Goal: Task Accomplishment & Management: Complete application form

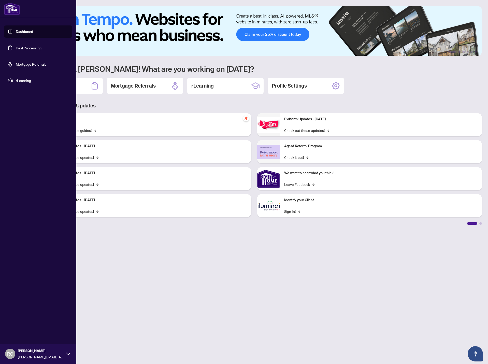
click at [28, 50] on link "Deal Processing" at bounding box center [29, 48] width 26 height 5
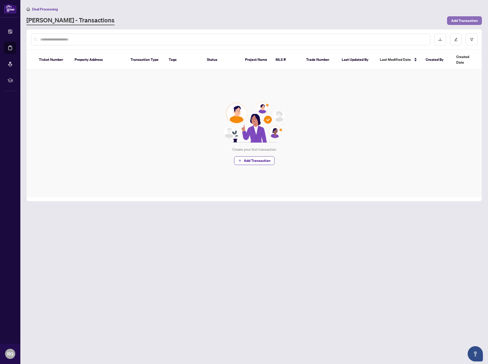
click at [460, 20] on span "Add Transaction" at bounding box center [464, 21] width 27 height 8
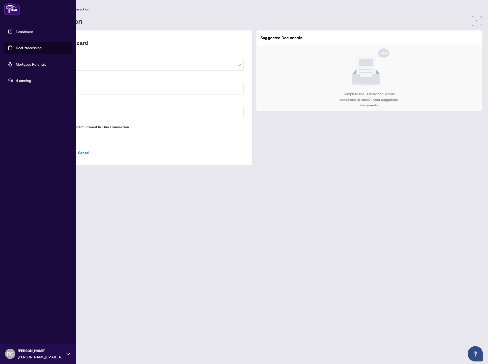
click at [77, 61] on input "search" at bounding box center [137, 65] width 198 height 11
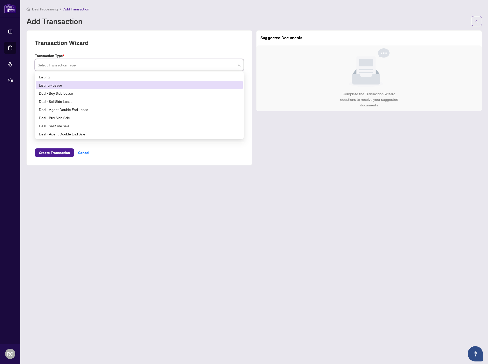
click at [67, 85] on div "Listing - Lease" at bounding box center [139, 85] width 201 height 6
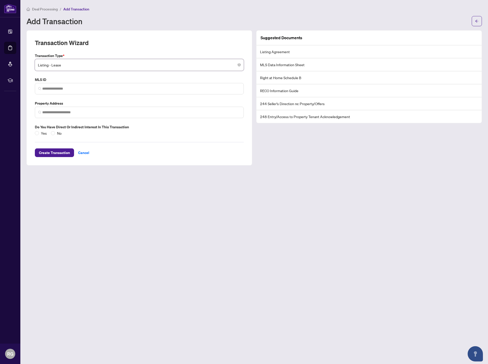
click at [91, 66] on span "Listing - Lease" at bounding box center [139, 65] width 203 height 10
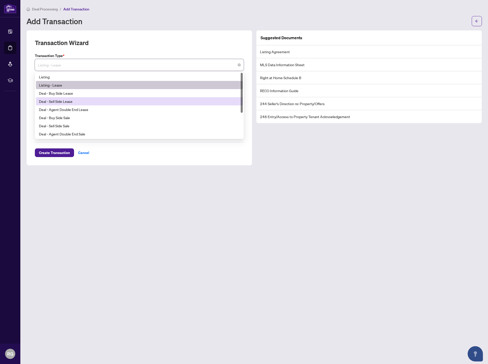
click at [80, 100] on div "Deal - Sell Side Lease" at bounding box center [139, 102] width 201 height 6
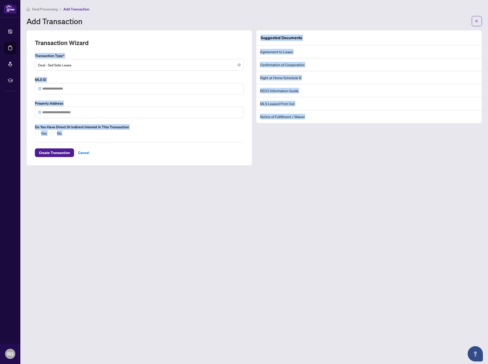
drag, startPoint x: 315, startPoint y: 121, endPoint x: 249, endPoint y: 37, distance: 107.1
click at [247, 34] on div "Transaction Wizard Transaction Type * Deal - Sell Side Lease 15 16 17 Listing L…" at bounding box center [254, 97] width 460 height 135
click at [323, 107] on li "MLS Leased Print Out" at bounding box center [369, 103] width 225 height 13
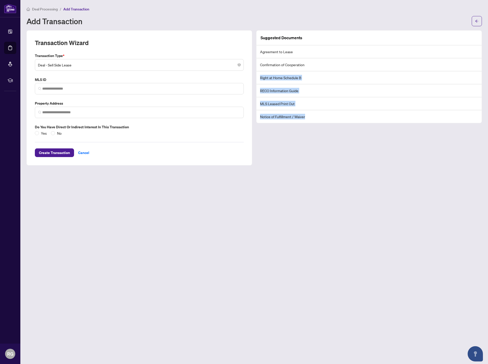
drag, startPoint x: 291, startPoint y: 86, endPoint x: 328, endPoint y: 114, distance: 46.7
click at [328, 114] on ul "Agreement to Lease Confirmation of Cooperation Right at Home Schedule B RECO In…" at bounding box center [369, 84] width 225 height 78
click at [328, 114] on li "Notice of Fulfillment / Waiver" at bounding box center [369, 116] width 225 height 13
drag, startPoint x: 327, startPoint y: 116, endPoint x: 268, endPoint y: 104, distance: 60.3
click at [260, 100] on ul "Agreement to Lease Confirmation of Cooperation Right at Home Schedule B RECO In…" at bounding box center [369, 84] width 225 height 78
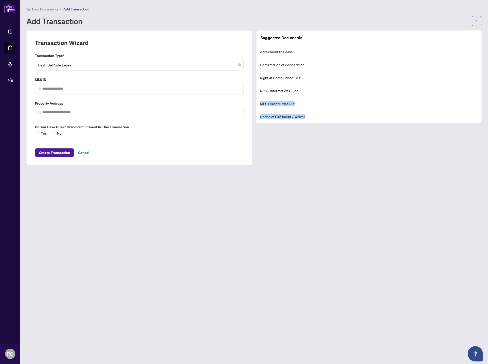
click at [308, 119] on li "Notice of Fulfillment / Waiver" at bounding box center [369, 116] width 225 height 13
click at [66, 68] on span "Deal - Sell Side Lease" at bounding box center [139, 65] width 203 height 10
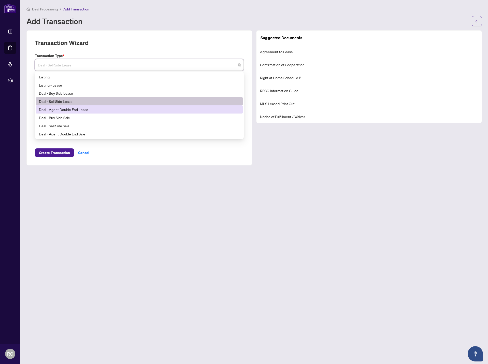
click at [81, 111] on div "Deal - Agent Double End Lease" at bounding box center [139, 110] width 201 height 6
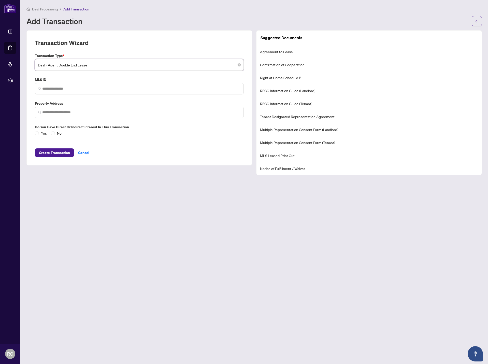
click at [74, 67] on span "Deal - Agent Double End Lease" at bounding box center [139, 65] width 203 height 10
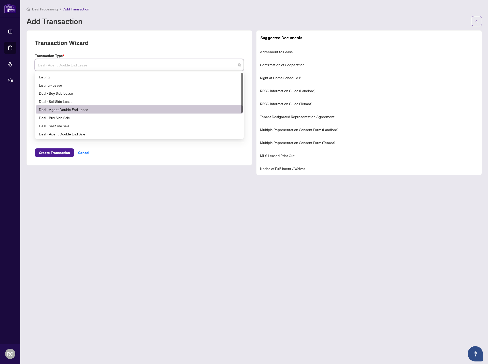
click at [74, 67] on span "Deal - Agent Double End Lease" at bounding box center [139, 65] width 203 height 10
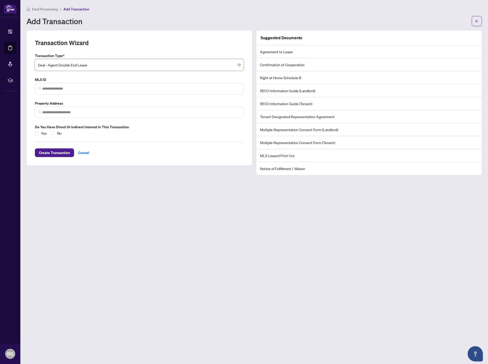
click at [332, 247] on main "Deal Processing / Add Transaction Add Transaction Transaction Wizard Transactio…" at bounding box center [254, 182] width 468 height 364
click at [83, 71] on input "search" at bounding box center [137, 65] width 198 height 11
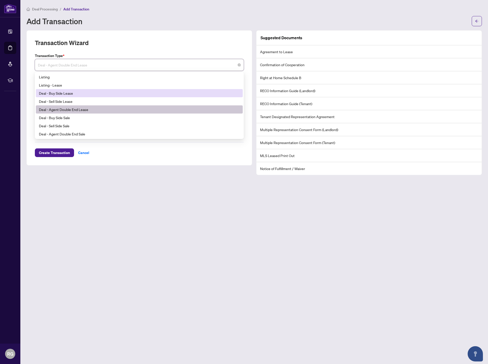
click at [82, 94] on div "Deal - Buy Side Lease" at bounding box center [139, 93] width 201 height 6
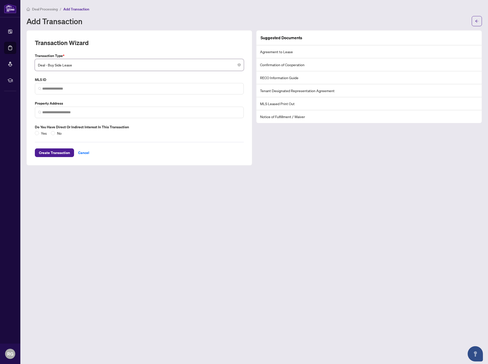
click at [103, 65] on span "Deal - Buy Side Lease" at bounding box center [139, 65] width 203 height 10
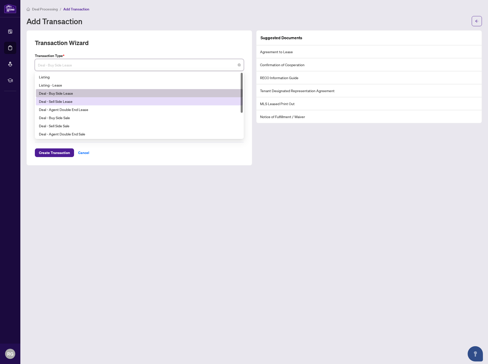
click at [87, 100] on div "Deal - Sell Side Lease" at bounding box center [139, 102] width 201 height 6
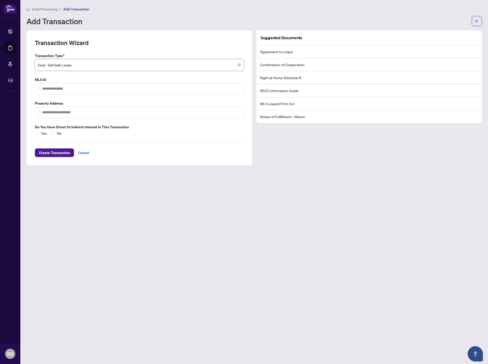
click at [70, 203] on main "Deal Processing / Add Transaction Add Transaction Transaction Wizard Transactio…" at bounding box center [254, 182] width 468 height 364
drag, startPoint x: 80, startPoint y: 22, endPoint x: 26, endPoint y: 4, distance: 56.7
click at [26, 4] on main "Deal Processing / Add Transaction Add Transaction Transaction Wizard Transactio…" at bounding box center [254, 182] width 468 height 364
click at [124, 21] on div "Add Transaction" at bounding box center [247, 21] width 442 height 8
click at [126, 252] on main "Deal Processing / Add Transaction Add Transaction Transaction Wizard Transactio…" at bounding box center [254, 182] width 468 height 364
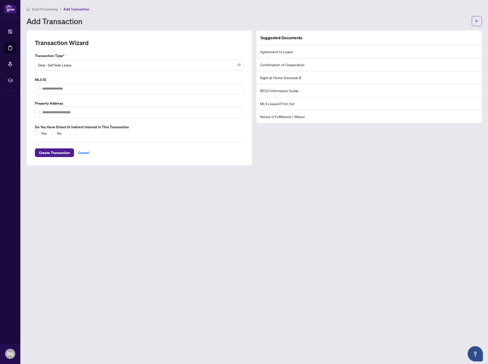
click at [299, 204] on main "Deal Processing / Add Transaction Add Transaction Transaction Wizard Transactio…" at bounding box center [254, 182] width 468 height 364
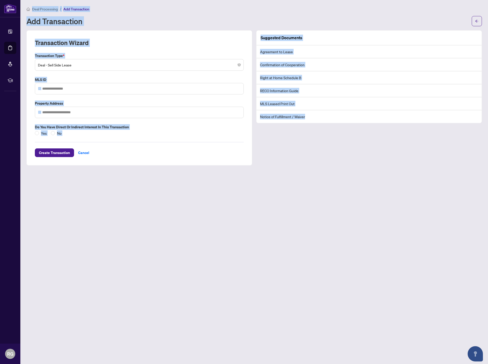
drag, startPoint x: 360, startPoint y: 190, endPoint x: 25, endPoint y: 9, distance: 381.0
click at [25, 9] on main "Deal Processing / Add Transaction Add Transaction Transaction Wizard Transactio…" at bounding box center [254, 182] width 468 height 364
click at [26, 16] on main "Deal Processing / Add Transaction Add Transaction Transaction Wizard Transactio…" at bounding box center [254, 182] width 468 height 364
drag, startPoint x: 24, startPoint y: 8, endPoint x: 402, endPoint y: 215, distance: 430.2
click at [402, 215] on main "Deal Processing / Add Transaction Add Transaction Transaction Wizard Transactio…" at bounding box center [254, 182] width 468 height 364
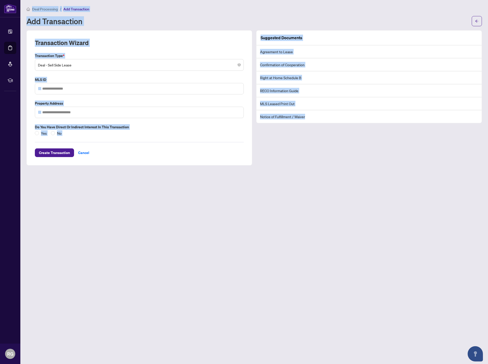
click at [402, 217] on main "Deal Processing / Add Transaction Add Transaction Transaction Wizard Transactio…" at bounding box center [254, 182] width 468 height 364
drag, startPoint x: 404, startPoint y: 219, endPoint x: 23, endPoint y: 7, distance: 436.3
click at [23, 7] on main "Deal Processing / Add Transaction Add Transaction Transaction Wizard Transactio…" at bounding box center [254, 182] width 468 height 364
click at [25, 19] on main "Deal Processing / Add Transaction Add Transaction Transaction Wizard Transactio…" at bounding box center [254, 182] width 468 height 364
drag, startPoint x: 25, startPoint y: 11, endPoint x: 374, endPoint y: 243, distance: 419.1
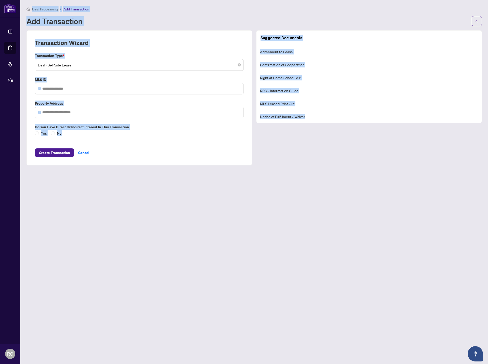
click at [374, 242] on main "Deal Processing / Add Transaction Add Transaction Transaction Wizard Transactio…" at bounding box center [254, 182] width 468 height 364
click at [374, 243] on main "Deal Processing / Add Transaction Add Transaction Transaction Wizard Transactio…" at bounding box center [254, 182] width 468 height 364
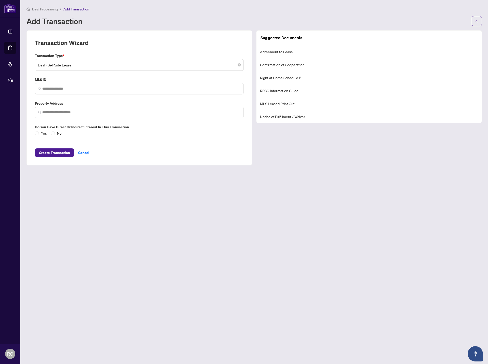
click at [92, 68] on span "Deal - Sell Side Lease" at bounding box center [139, 65] width 203 height 10
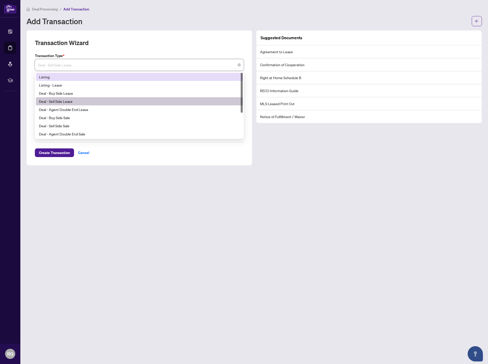
click at [112, 44] on div "Transaction Wizard" at bounding box center [139, 46] width 209 height 14
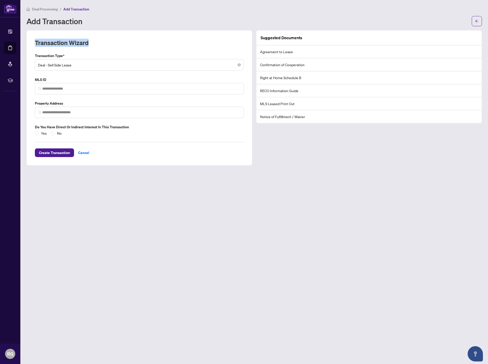
drag, startPoint x: 78, startPoint y: 43, endPoint x: 34, endPoint y: 39, distance: 44.2
click at [34, 39] on div "Transaction Wizard Transaction Type * Deal - Sell Side Lease 13 14 Listing List…" at bounding box center [139, 97] width 226 height 135
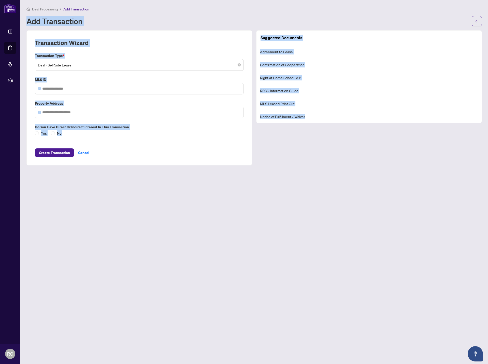
drag, startPoint x: 25, startPoint y: 22, endPoint x: 419, endPoint y: 214, distance: 438.1
click at [428, 207] on main "Deal Processing / Add Transaction Add Transaction Transaction Wizard Transactio…" at bounding box center [254, 182] width 468 height 364
click at [419, 214] on main "Deal Processing / Add Transaction Add Transaction Transaction Wizard Transactio…" at bounding box center [254, 182] width 468 height 364
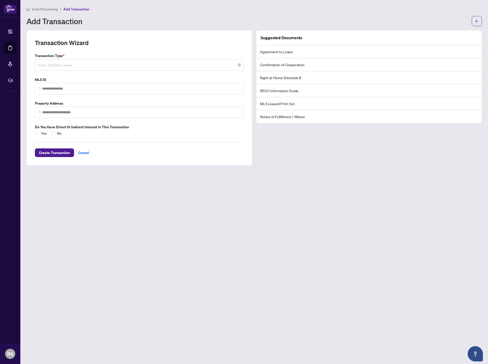
click at [60, 66] on span "Deal - Sell Side Lease" at bounding box center [139, 65] width 203 height 10
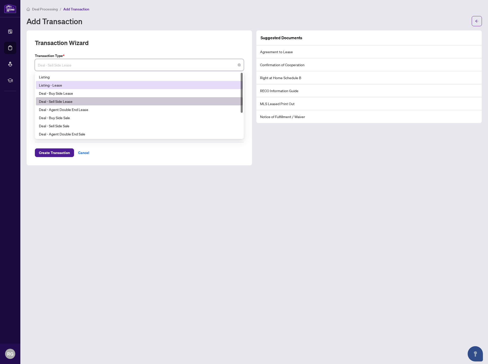
click at [124, 37] on div "Transaction Wizard Transaction Type * Deal - Sell Side Lease 13 14 15 Listing L…" at bounding box center [139, 97] width 226 height 135
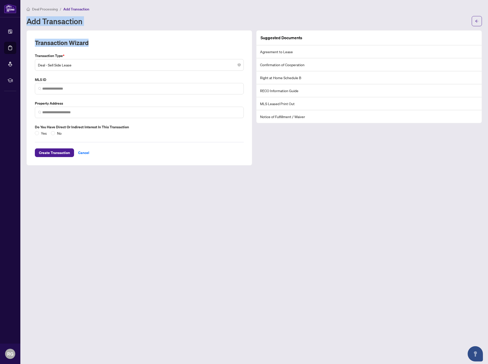
drag, startPoint x: 96, startPoint y: 42, endPoint x: 24, endPoint y: 23, distance: 74.5
click at [24, 23] on main "Deal Processing / Add Transaction Add Transaction Transaction Wizard Transactio…" at bounding box center [254, 182] width 468 height 364
drag, startPoint x: 25, startPoint y: 21, endPoint x: 95, endPoint y: 49, distance: 75.7
click at [95, 49] on main "Deal Processing / Add Transaction Add Transaction Transaction Wizard Transactio…" at bounding box center [254, 182] width 468 height 364
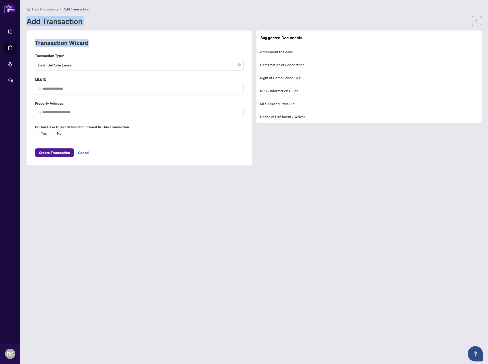
click at [96, 48] on div "Transaction Wizard" at bounding box center [139, 46] width 209 height 14
drag, startPoint x: 92, startPoint y: 45, endPoint x: 27, endPoint y: 22, distance: 68.6
click at [27, 23] on main "Deal Processing / Add Transaction Add Transaction Transaction Wizard Transactio…" at bounding box center [254, 182] width 468 height 364
click at [27, 22] on h1 "Add Transaction" at bounding box center [54, 21] width 56 height 8
drag, startPoint x: 27, startPoint y: 21, endPoint x: 91, endPoint y: 46, distance: 68.5
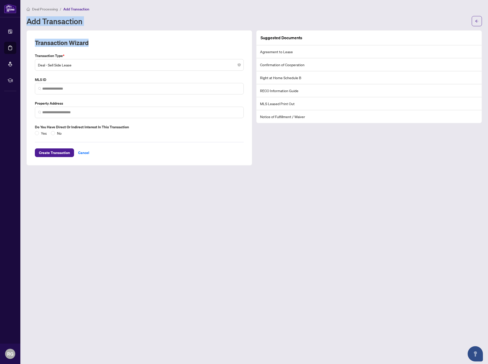
click at [91, 46] on main "Deal Processing / Add Transaction Add Transaction Transaction Wizard Transactio…" at bounding box center [254, 182] width 468 height 364
click at [91, 46] on div "Transaction Wizard" at bounding box center [139, 46] width 209 height 14
drag, startPoint x: 90, startPoint y: 45, endPoint x: 27, endPoint y: 21, distance: 66.5
click at [28, 22] on main "Deal Processing / Add Transaction Add Transaction Transaction Wizard Transactio…" at bounding box center [254, 182] width 468 height 364
click at [27, 21] on h1 "Add Transaction" at bounding box center [54, 21] width 56 height 8
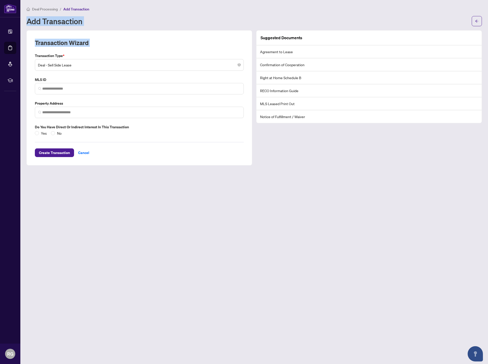
drag, startPoint x: 27, startPoint y: 21, endPoint x: 101, endPoint y: 44, distance: 76.6
click at [101, 44] on main "Deal Processing / Add Transaction Add Transaction Transaction Wizard Transactio…" at bounding box center [254, 182] width 468 height 364
click at [101, 44] on div "Transaction Wizard" at bounding box center [139, 46] width 209 height 14
drag, startPoint x: 58, startPoint y: 39, endPoint x: 26, endPoint y: 23, distance: 35.1
click at [27, 24] on main "Deal Processing / Add Transaction Add Transaction Transaction Wizard Transactio…" at bounding box center [254, 182] width 468 height 364
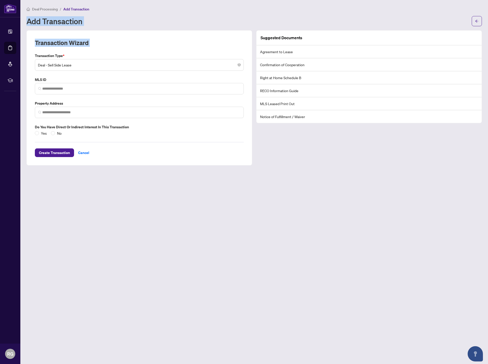
click at [26, 23] on h1 "Add Transaction" at bounding box center [54, 21] width 56 height 8
drag, startPoint x: 27, startPoint y: 20, endPoint x: 99, endPoint y: 49, distance: 77.3
click at [99, 49] on main "Deal Processing / Add Transaction Add Transaction Transaction Wizard Transactio…" at bounding box center [254, 182] width 468 height 364
click at [99, 49] on div "Transaction Wizard" at bounding box center [139, 46] width 209 height 14
drag, startPoint x: 98, startPoint y: 44, endPoint x: 29, endPoint y: 20, distance: 72.9
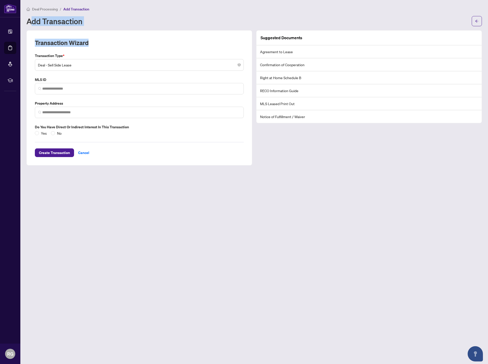
click at [29, 21] on main "Deal Processing / Add Transaction Add Transaction Transaction Wizard Transactio…" at bounding box center [254, 182] width 468 height 364
click at [29, 20] on h1 "Add Transaction" at bounding box center [54, 21] width 56 height 8
drag, startPoint x: 26, startPoint y: 20, endPoint x: 84, endPoint y: 42, distance: 61.6
click at [81, 42] on main "Deal Processing / Add Transaction Add Transaction Transaction Wizard Transactio…" at bounding box center [254, 182] width 468 height 364
click at [84, 42] on h2 "Transaction Wizard" at bounding box center [62, 43] width 54 height 8
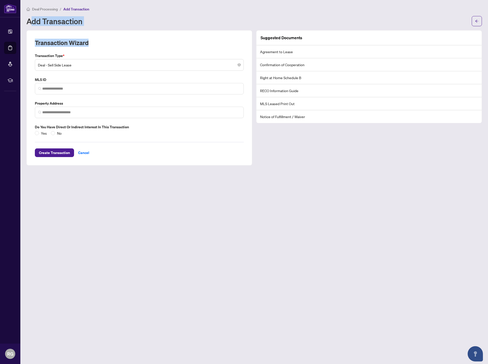
drag, startPoint x: 88, startPoint y: 42, endPoint x: 29, endPoint y: 19, distance: 62.8
click at [29, 19] on main "Deal Processing / Add Transaction Add Transaction Transaction Wizard Transactio…" at bounding box center [254, 182] width 468 height 364
click at [29, 21] on h1 "Add Transaction" at bounding box center [54, 21] width 56 height 8
drag, startPoint x: 28, startPoint y: 21, endPoint x: 101, endPoint y: 42, distance: 76.4
click at [101, 42] on main "Deal Processing / Add Transaction Add Transaction Transaction Wizard Transactio…" at bounding box center [254, 182] width 468 height 364
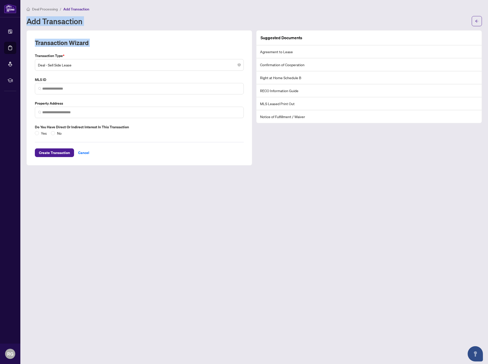
click at [101, 42] on div "Transaction Wizard" at bounding box center [139, 46] width 209 height 14
